Goal: Information Seeking & Learning: Learn about a topic

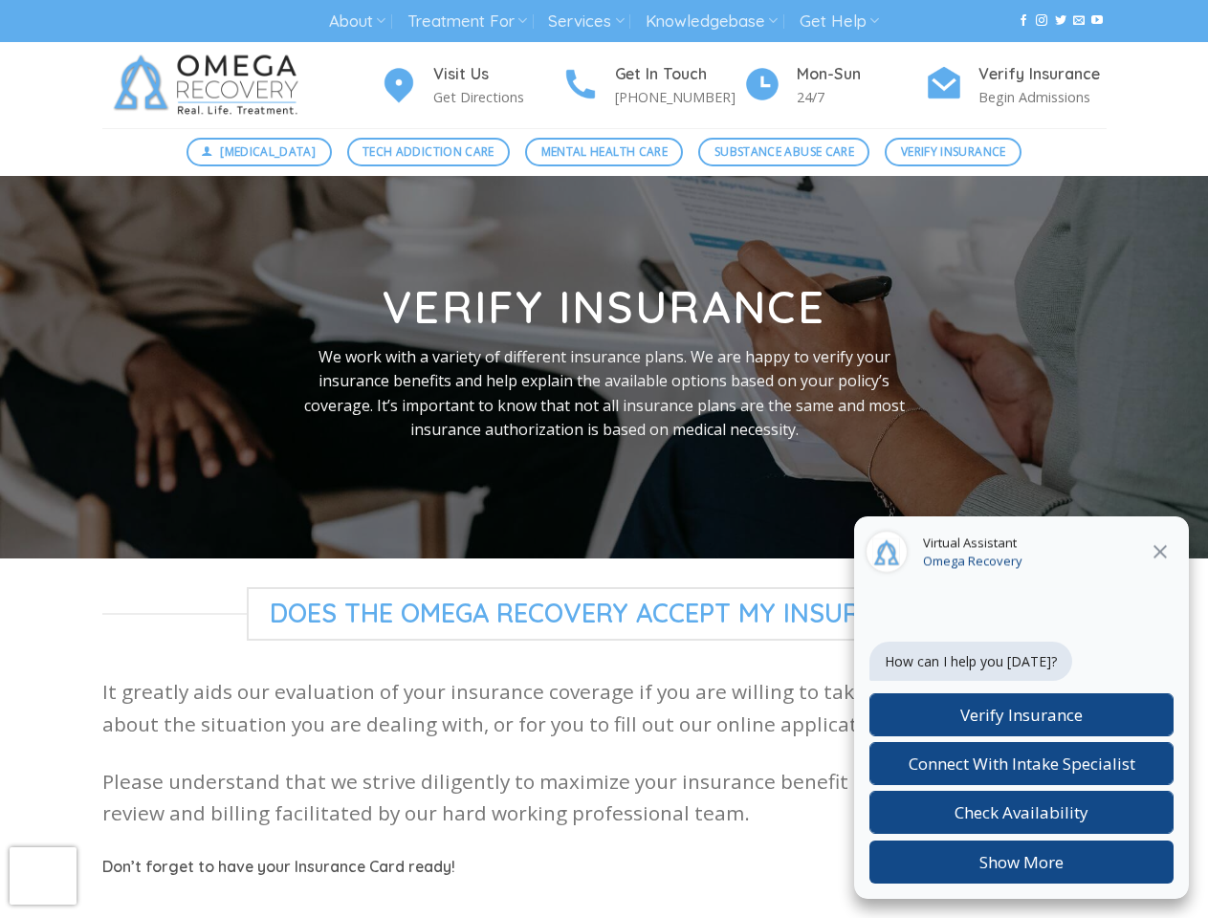
click at [357, 21] on link "About" at bounding box center [357, 21] width 56 height 35
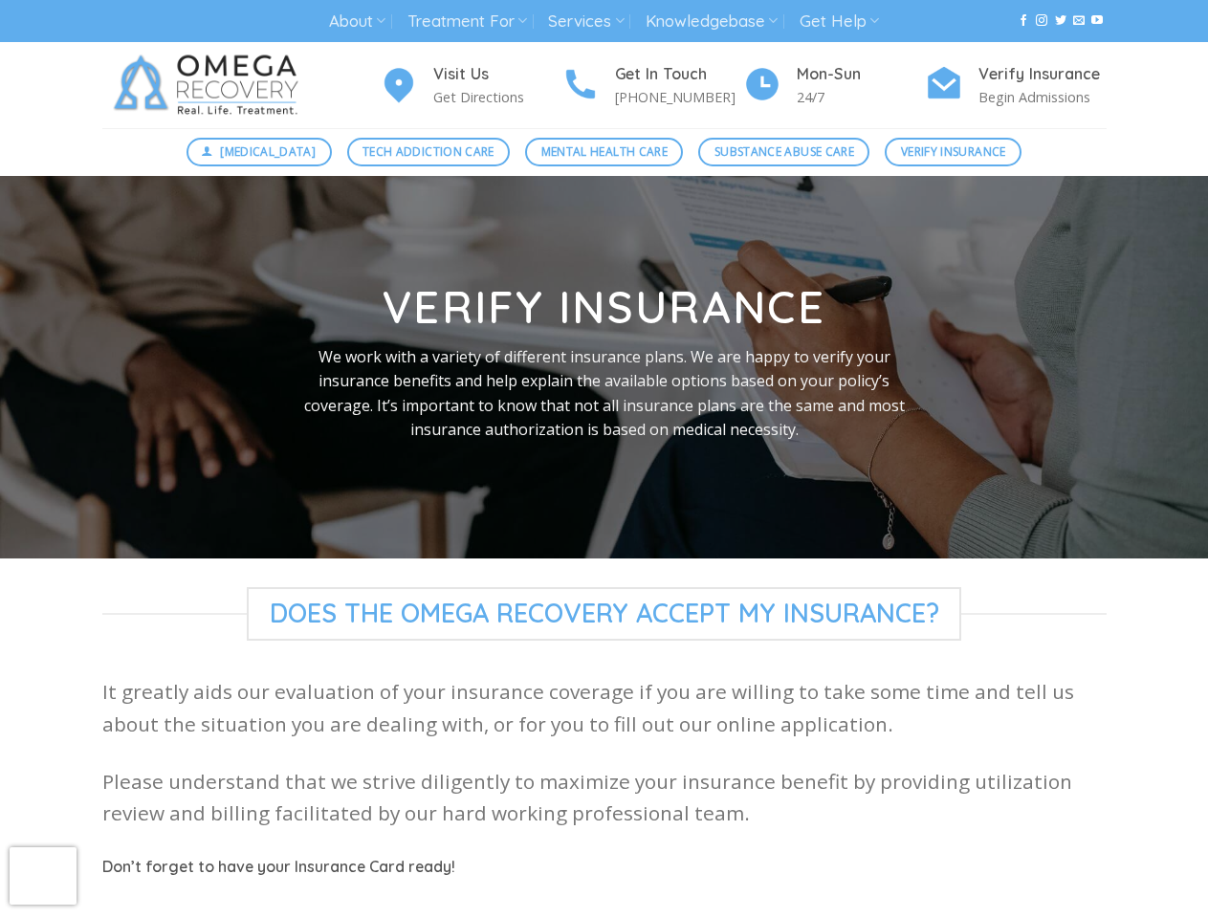
click at [468, 21] on link "Treatment For" at bounding box center [467, 21] width 120 height 35
click at [587, 21] on link "Services" at bounding box center [586, 21] width 76 height 35
click at [713, 21] on link "Knowledgebase" at bounding box center [711, 21] width 132 height 35
click at [841, 21] on link "Get Help" at bounding box center [838, 21] width 79 height 35
